Goal: Information Seeking & Learning: Understand process/instructions

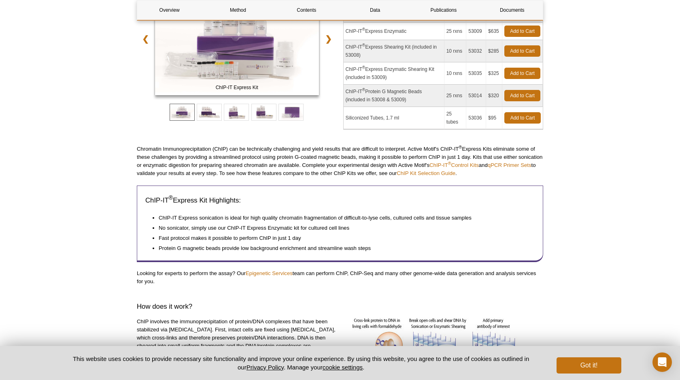
scroll to position [19, 0]
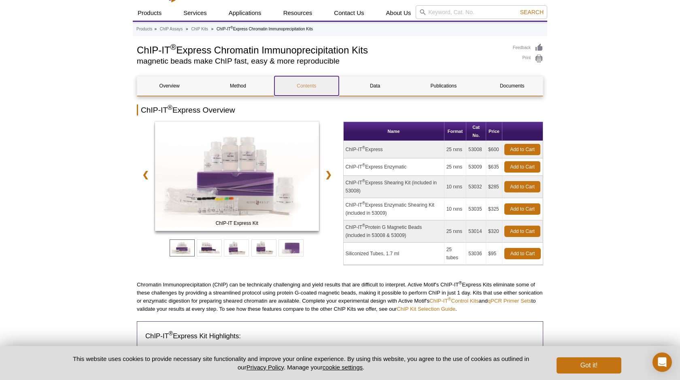
click at [328, 91] on link "Contents" at bounding box center [306, 85] width 64 height 19
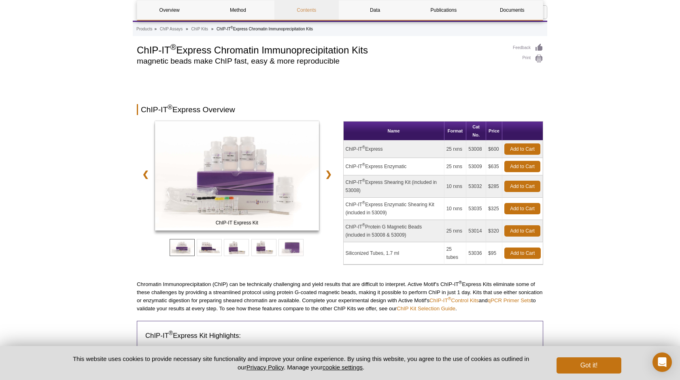
scroll to position [1307, 0]
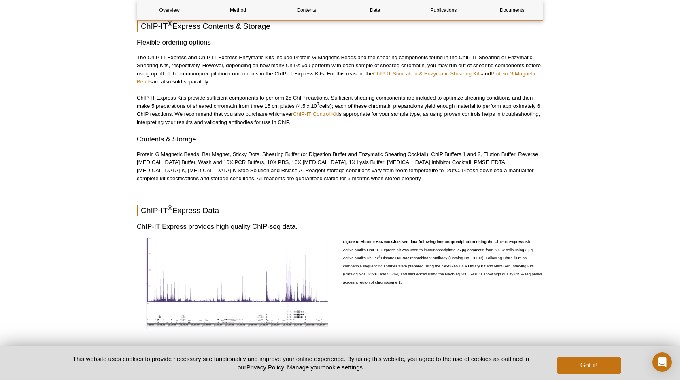
click at [299, 79] on p "The ChIP-IT Express and ChIP-IT Express Enzymatic Kits include Protein G Magnet…" at bounding box center [340, 69] width 406 height 32
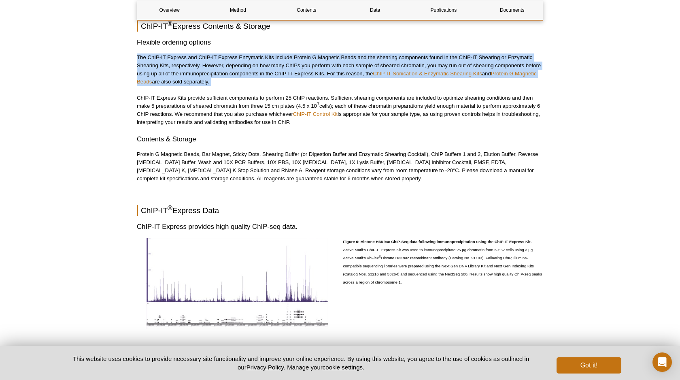
click at [299, 79] on p "The ChIP-IT Express and ChIP-IT Express Enzymatic Kits include Protein G Magnet…" at bounding box center [340, 69] width 406 height 32
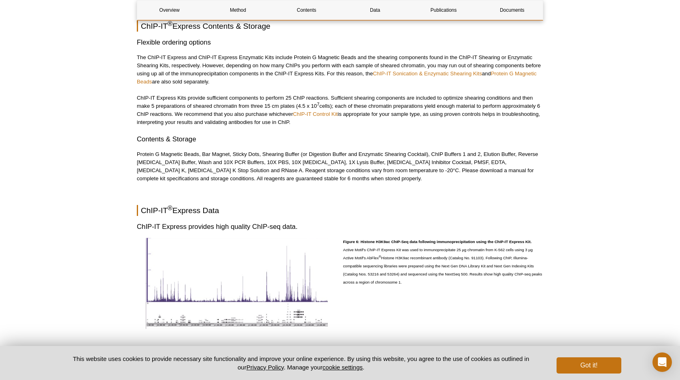
click at [386, 106] on p "ChIP-IT Express Kits provide sufficient components to perform 25 ChIP reactions…" at bounding box center [340, 110] width 406 height 32
click at [382, 109] on p "ChIP-IT Express Kits provide sufficient components to perform 25 ChIP reactions…" at bounding box center [340, 110] width 406 height 32
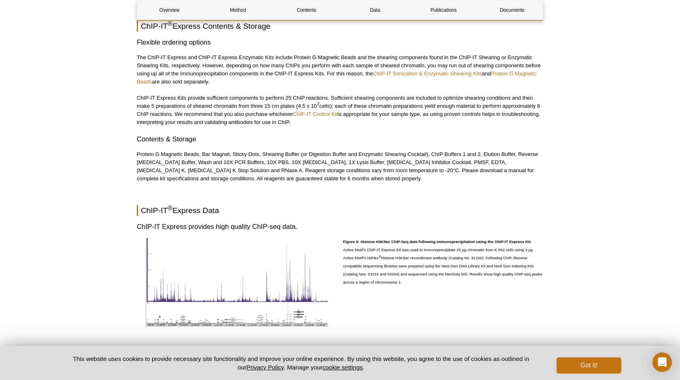
click at [202, 107] on p "ChIP-IT Express Kits provide sufficient components to perform 25 ChIP reactions…" at bounding box center [340, 110] width 406 height 32
click at [314, 79] on p "The ChIP-IT Express and ChIP-IT Express Enzymatic Kits include Protein G Magnet…" at bounding box center [340, 69] width 406 height 32
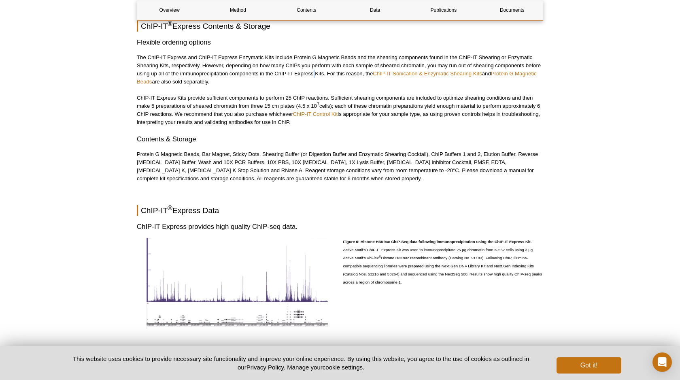
click at [314, 79] on p "The ChIP-IT Express and ChIP-IT Express Enzymatic Kits include Protein G Magnet…" at bounding box center [340, 69] width 406 height 32
click at [240, 98] on p "ChIP-IT Express Kits provide sufficient components to perform 25 ChIP reactions…" at bounding box center [340, 110] width 406 height 32
click at [238, 104] on p "ChIP-IT Express Kits provide sufficient components to perform 25 ChIP reactions…" at bounding box center [340, 110] width 406 height 32
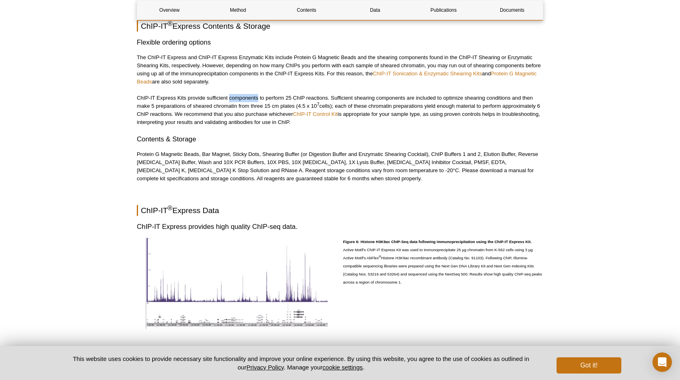
click at [238, 104] on p "ChIP-IT Express Kits provide sufficient components to perform 25 ChIP reactions…" at bounding box center [340, 110] width 406 height 32
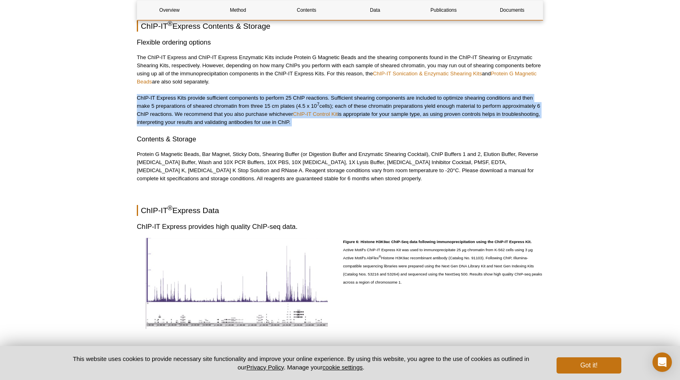
click at [238, 104] on p "ChIP-IT Express Kits provide sufficient components to perform 25 ChIP reactions…" at bounding box center [340, 110] width 406 height 32
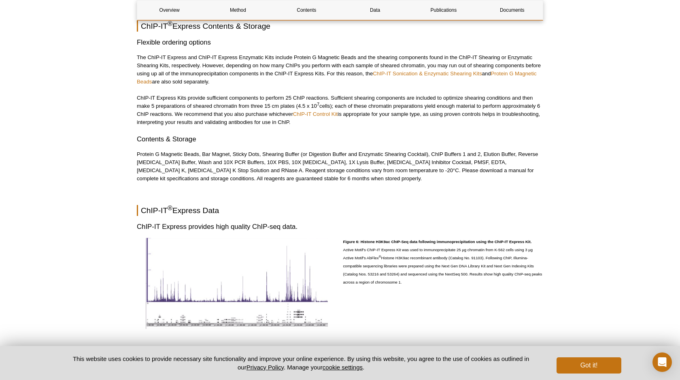
click at [346, 183] on p "Protein G Magnetic Beads, Bar Magnet, Sticky Dots, Shearing Buffer (or Digestio…" at bounding box center [340, 166] width 406 height 32
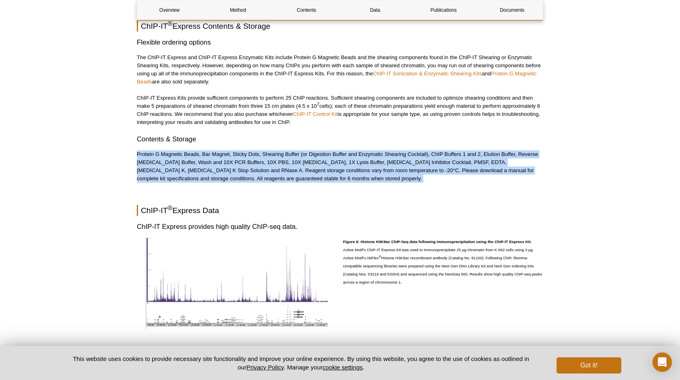
click at [346, 183] on p "Protein G Magnetic Beads, Bar Magnet, Sticky Dots, Shearing Buffer (or Digestio…" at bounding box center [340, 166] width 406 height 32
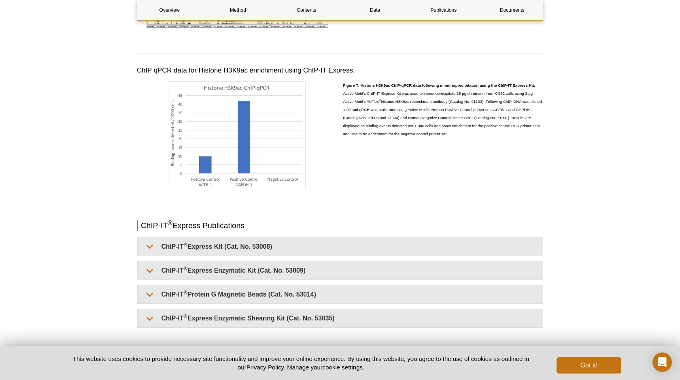
scroll to position [1634, 0]
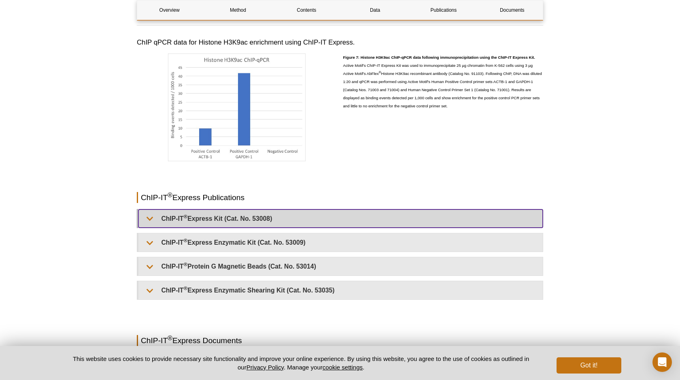
click at [270, 221] on summary "ChIP-IT ® Express Kit (Cat. No. 53008)" at bounding box center [340, 218] width 404 height 18
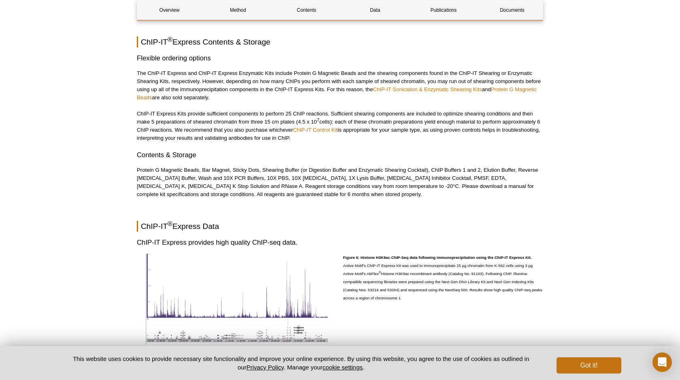
scroll to position [1243, 0]
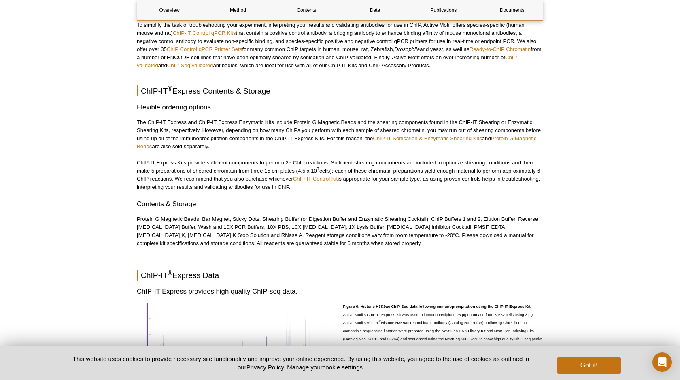
click at [352, 126] on p "The ChIP-IT Express and ChIP-IT Express Enzymatic Kits include Protein G Magnet…" at bounding box center [340, 134] width 406 height 32
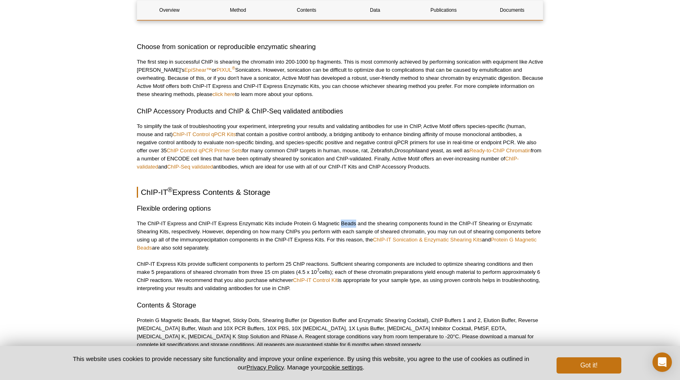
scroll to position [1140, 0]
click at [352, 126] on div "Overview Method Contents Data Publications Documents ChIP-IT ® Express Overview…" at bounding box center [340, 204] width 406 height 2498
click at [349, 272] on p "ChIP-IT Express Kits provide sufficient components to perform 25 ChIP reactions…" at bounding box center [340, 277] width 406 height 32
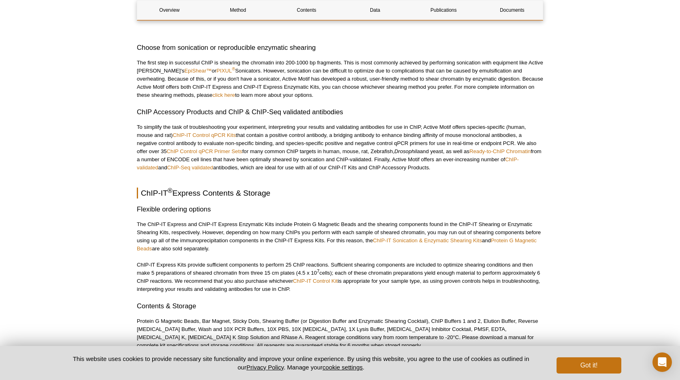
click at [349, 272] on p "ChIP-IT Express Kits provide sufficient components to perform 25 ChIP reactions…" at bounding box center [340, 277] width 406 height 32
click at [347, 278] on p "ChIP-IT Express Kits provide sufficient components to perform 25 ChIP reactions…" at bounding box center [340, 277] width 406 height 32
click at [340, 277] on p "ChIP-IT Express Kits provide sufficient components to perform 25 ChIP reactions…" at bounding box center [340, 277] width 406 height 32
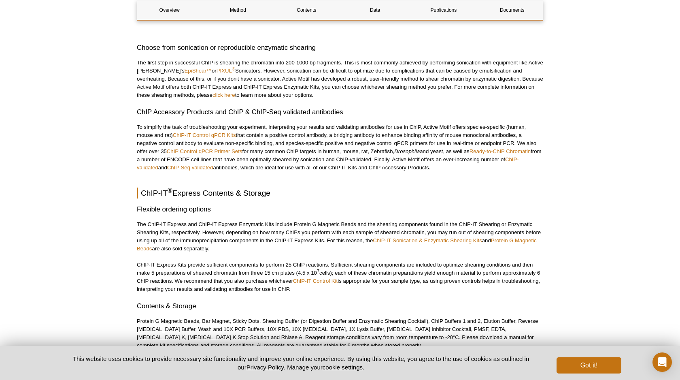
click at [340, 277] on p "ChIP-IT Express Kits provide sufficient components to perform 25 ChIP reactions…" at bounding box center [340, 277] width 406 height 32
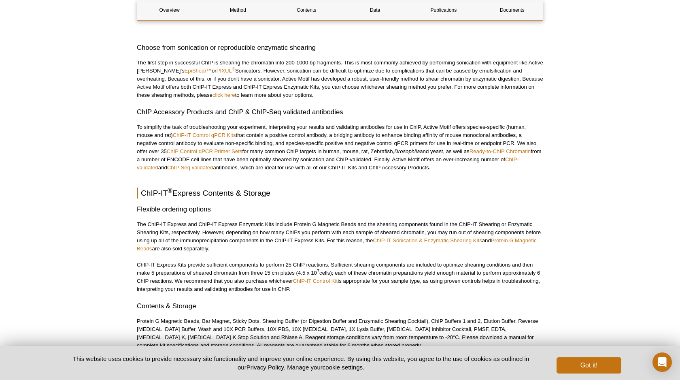
click at [340, 277] on p "ChIP-IT Express Kits provide sufficient components to perform 25 ChIP reactions…" at bounding box center [340, 277] width 406 height 32
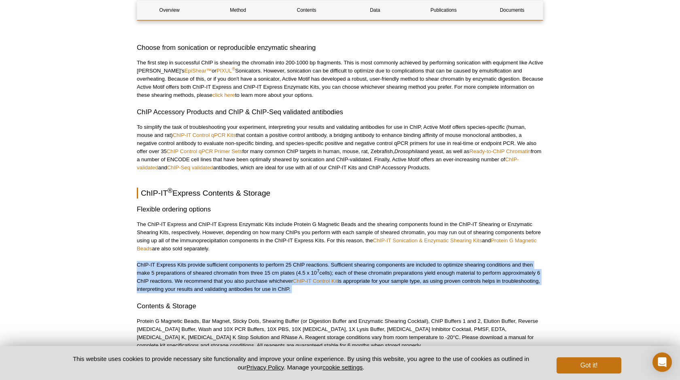
click at [340, 277] on p "ChIP-IT Express Kits provide sufficient components to perform 25 ChIP reactions…" at bounding box center [340, 277] width 406 height 32
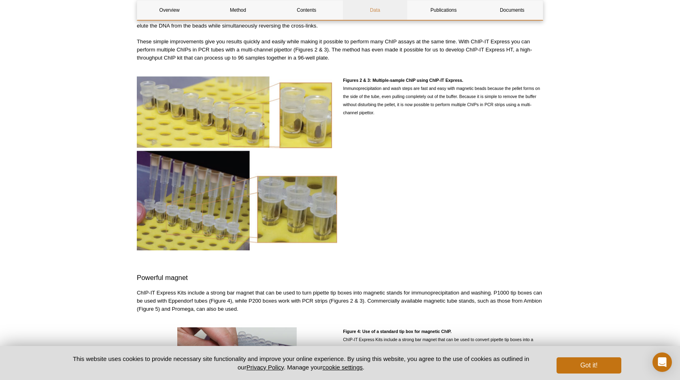
scroll to position [727, 0]
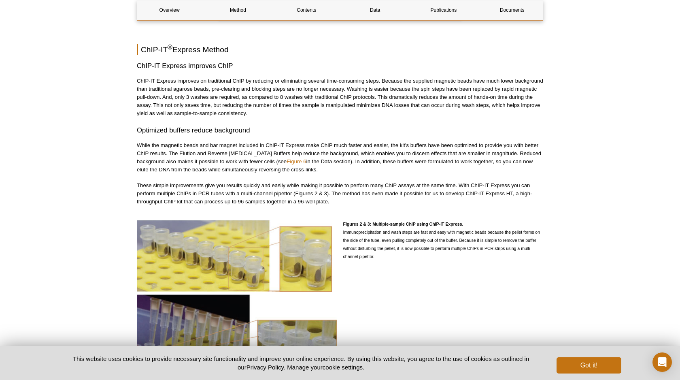
click at [457, 79] on p "ChIP-IT Express improves on traditional ChIP by reducing or eliminating several…" at bounding box center [340, 97] width 406 height 40
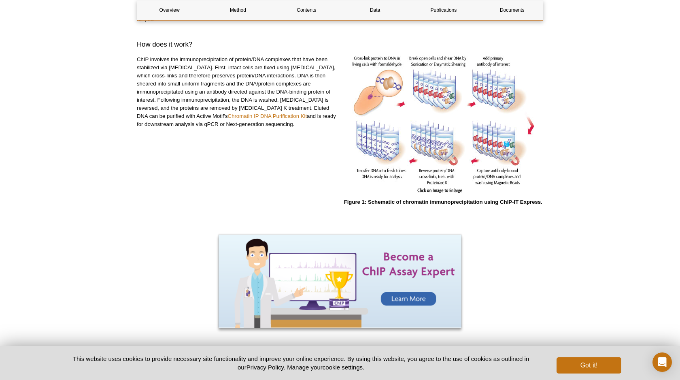
scroll to position [415, 0]
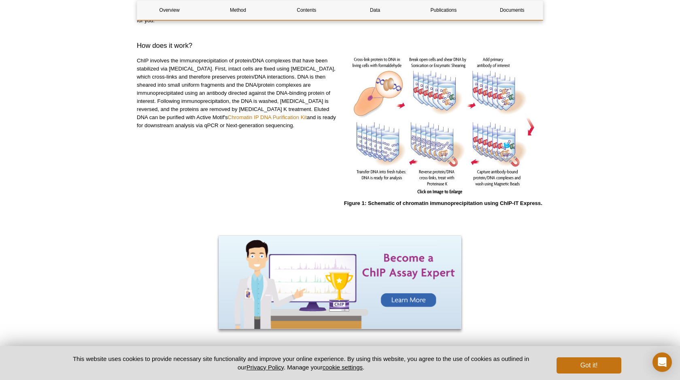
click at [266, 57] on p "ChIP involves the immunoprecipitation of protein/DNA complexes that have been s…" at bounding box center [237, 93] width 200 height 73
click at [256, 67] on p "ChIP involves the immunoprecipitation of protein/DNA complexes that have been s…" at bounding box center [237, 93] width 200 height 73
click at [242, 106] on p "ChIP involves the immunoprecipitation of protein/DNA complexes that have been s…" at bounding box center [237, 93] width 200 height 73
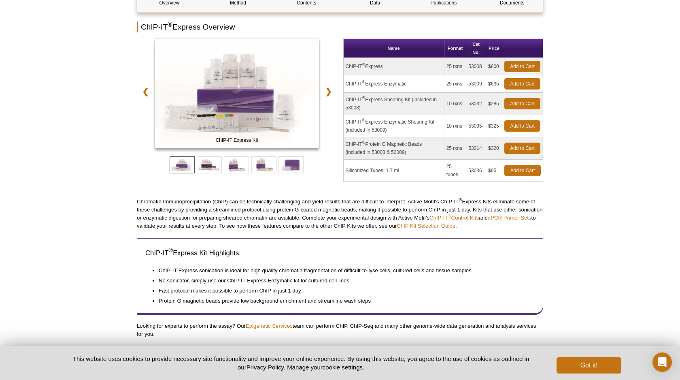
scroll to position [100, 0]
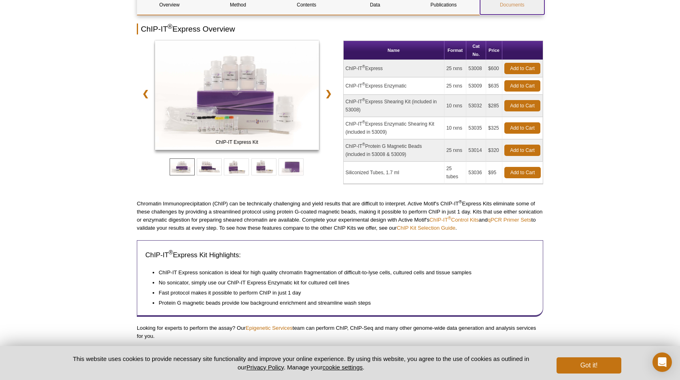
click at [518, 5] on link "Documents" at bounding box center [512, 4] width 64 height 19
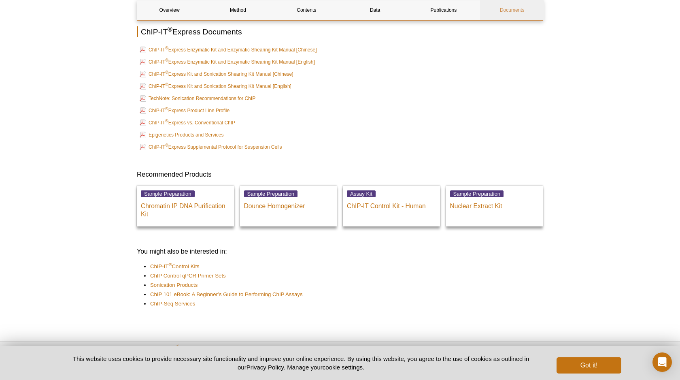
scroll to position [2503, 0]
click at [213, 86] on link "ChIP-IT ® Express Kit and Sonication Shearing Kit Manual [English]" at bounding box center [216, 87] width 152 height 10
